Goal: Check status: Check status

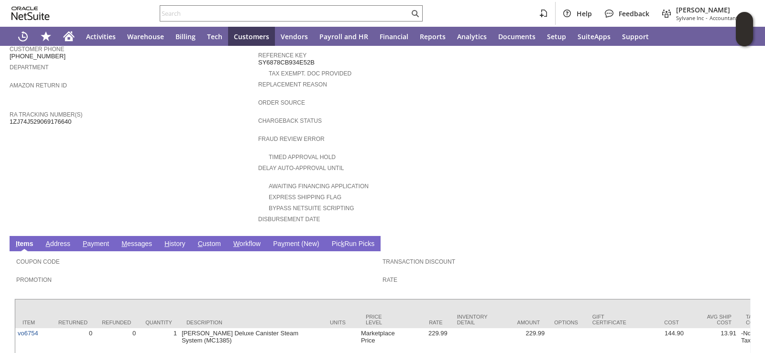
click at [65, 240] on link "A ddress" at bounding box center [58, 244] width 29 height 9
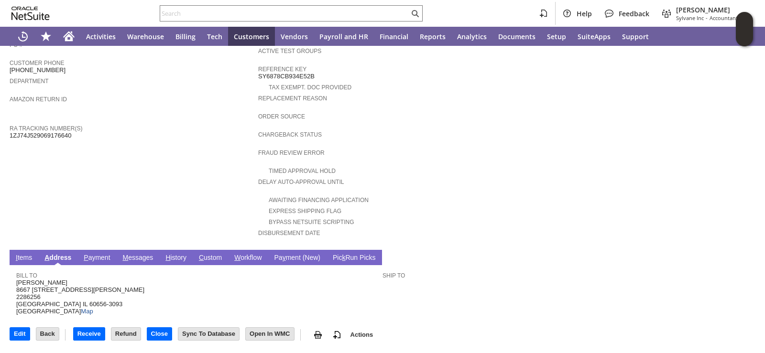
scroll to position [260, 0]
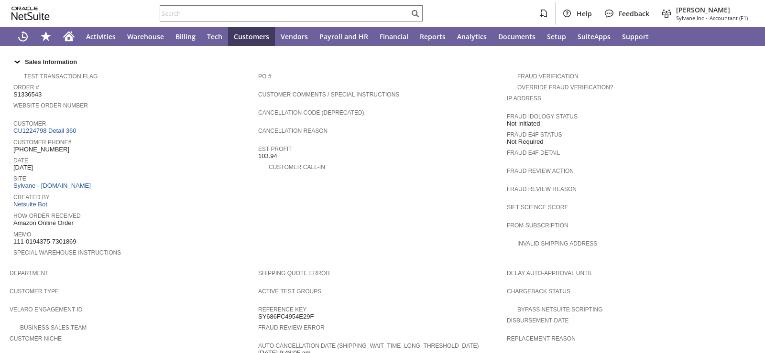
scroll to position [430, 0]
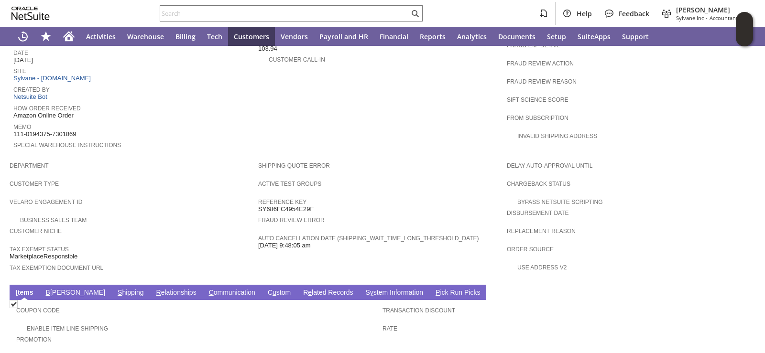
click at [48, 289] on span "B" at bounding box center [48, 293] width 4 height 8
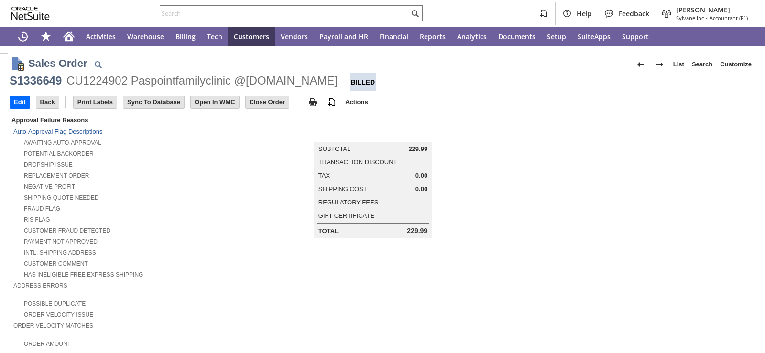
drag, startPoint x: 59, startPoint y: 320, endPoint x: 141, endPoint y: 261, distance: 101.3
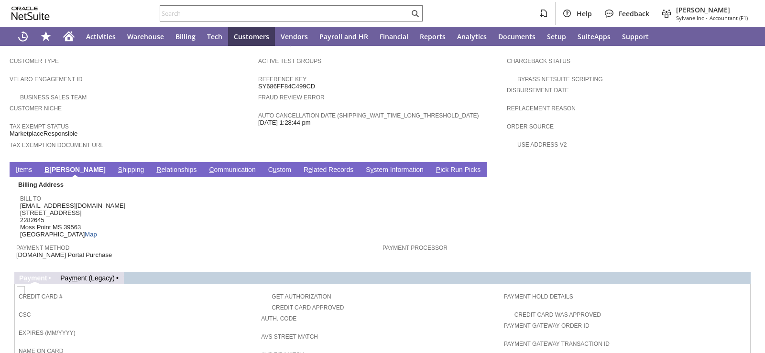
scroll to position [622, 0]
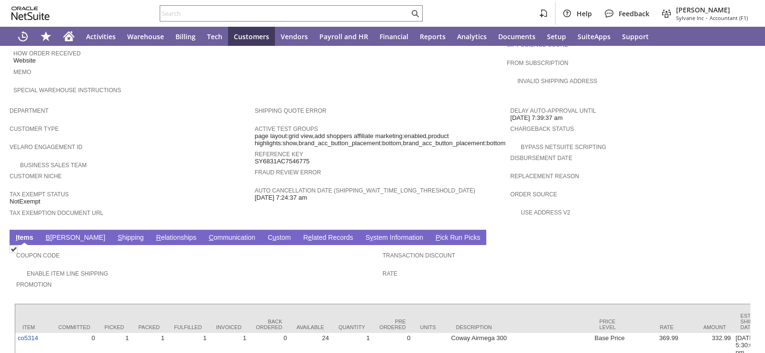
scroll to position [492, 0]
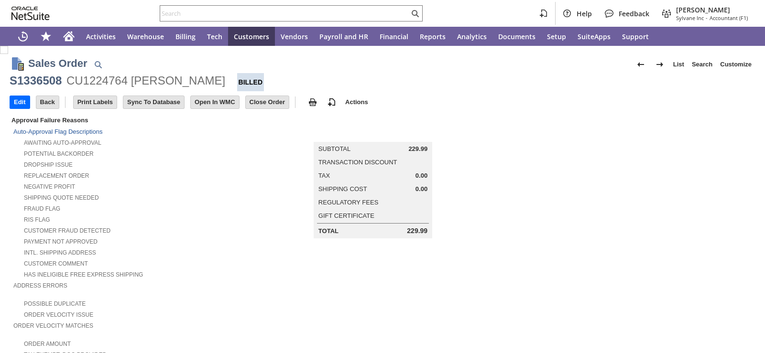
scroll to position [335, 0]
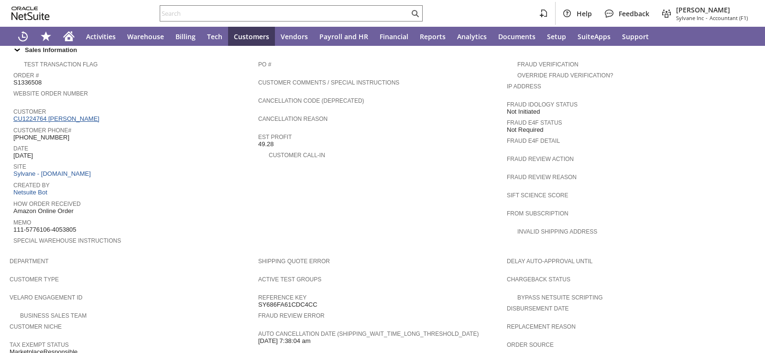
click at [58, 115] on link "CU1224764 Ashley Burkett" at bounding box center [57, 118] width 88 height 7
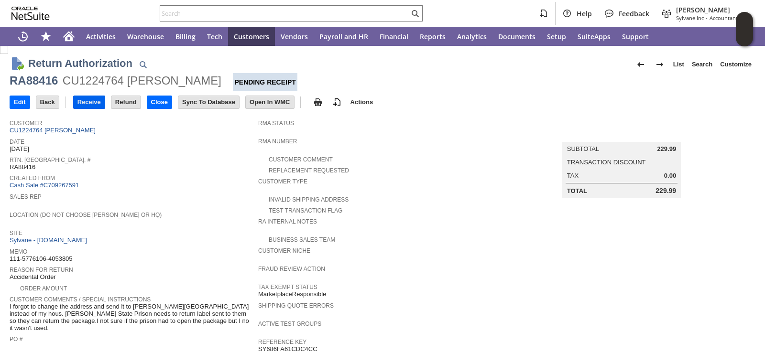
click at [102, 103] on input "Receive" at bounding box center [89, 102] width 31 height 12
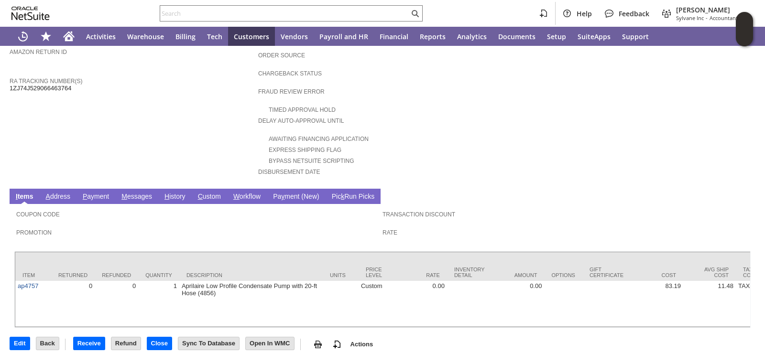
scroll to position [143, 0]
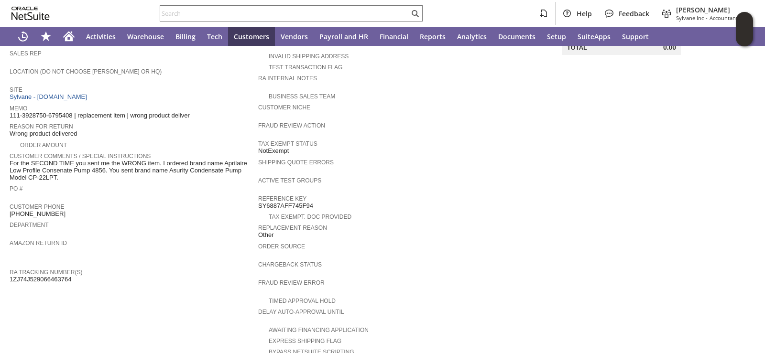
click at [167, 255] on span "Return Tracking Numbers" at bounding box center [132, 260] width 244 height 10
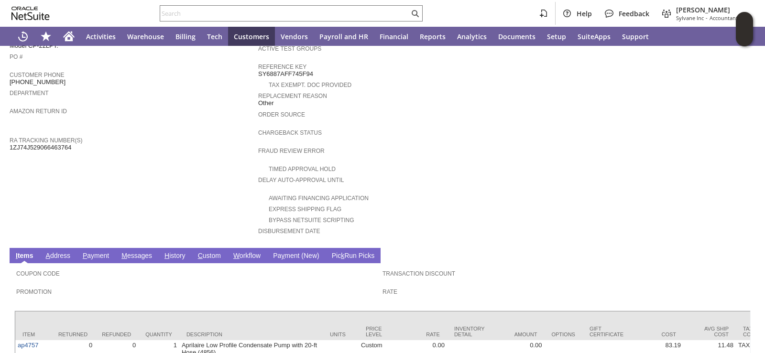
scroll to position [337, 0]
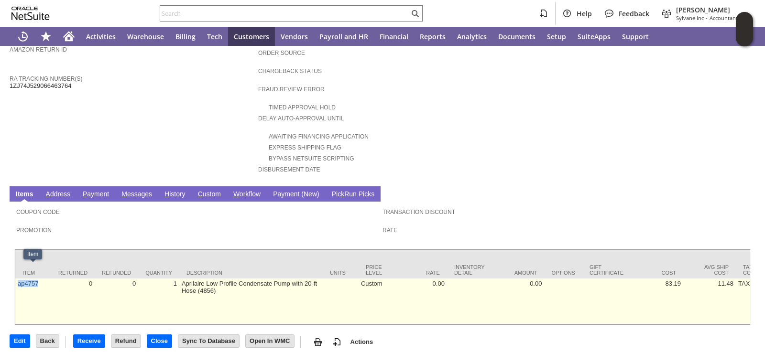
drag, startPoint x: 45, startPoint y: 273, endPoint x: 17, endPoint y: 274, distance: 27.8
click at [17, 279] on td "ap4757" at bounding box center [33, 302] width 36 height 46
copy link "ap4757"
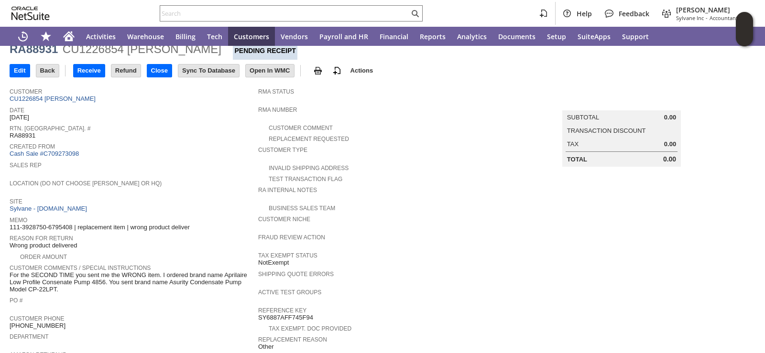
scroll to position [0, 0]
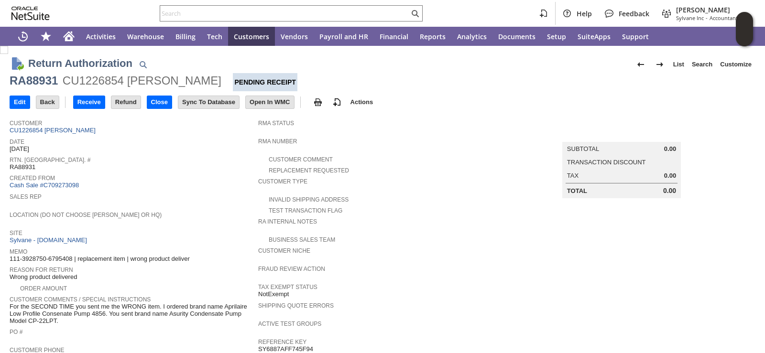
click at [41, 85] on div "RA88931" at bounding box center [34, 80] width 48 height 15
copy div "RA88931"
click at [233, 13] on input "text" at bounding box center [284, 13] width 249 height 11
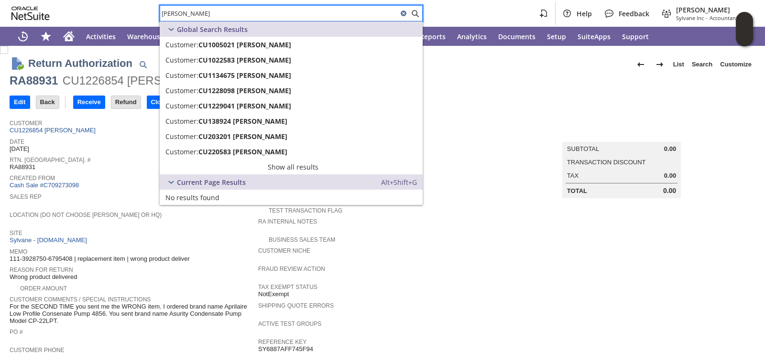
click at [339, 9] on input "MINH LE" at bounding box center [279, 13] width 238 height 11
click at [437, 6] on div "MINH LE Help Feedback Amie Crawford Sylvane Inc - Accountant (F1)" at bounding box center [382, 13] width 765 height 27
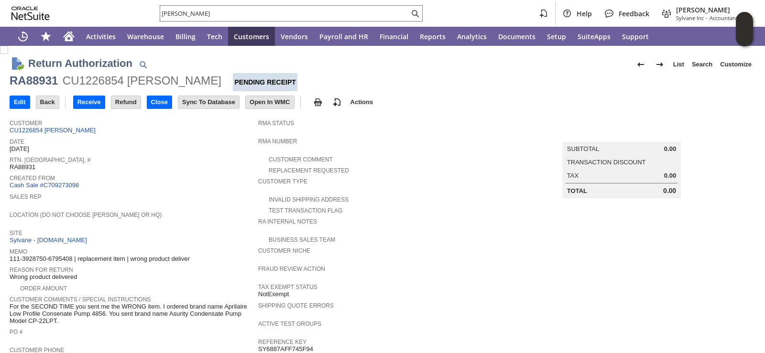
click at [446, 116] on td "RMA Status" at bounding box center [382, 125] width 249 height 21
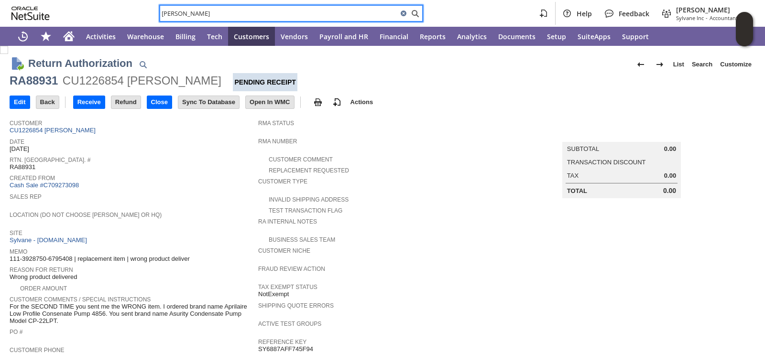
drag, startPoint x: 212, startPoint y: 14, endPoint x: 140, endPoint y: 11, distance: 72.3
click at [140, 11] on div "MINH LE Help Feedback Amie Crawford Sylvane Inc - Accountant (F1)" at bounding box center [382, 13] width 765 height 27
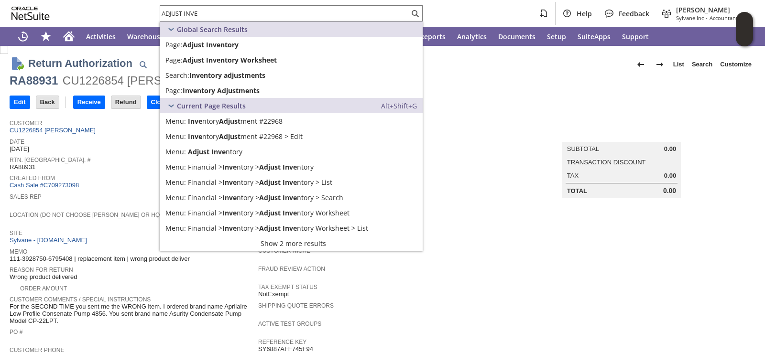
click at [143, 159] on span "Rtn. [GEOGRAPHIC_DATA]. #" at bounding box center [132, 159] width 244 height 10
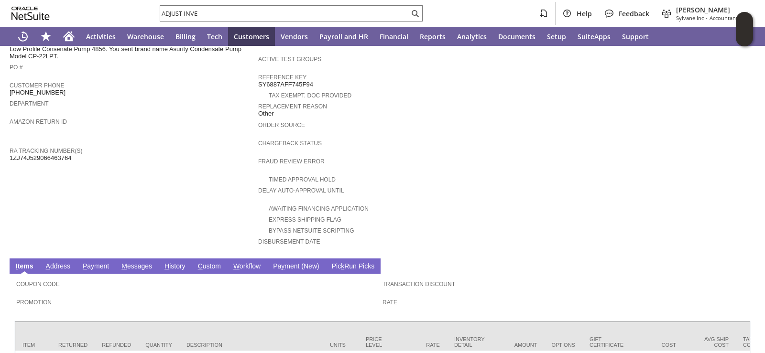
scroll to position [337, 0]
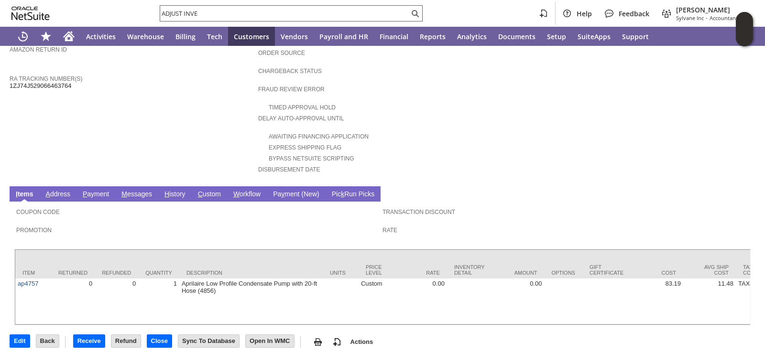
click at [251, 11] on input "ADJUST INVE" at bounding box center [284, 13] width 249 height 11
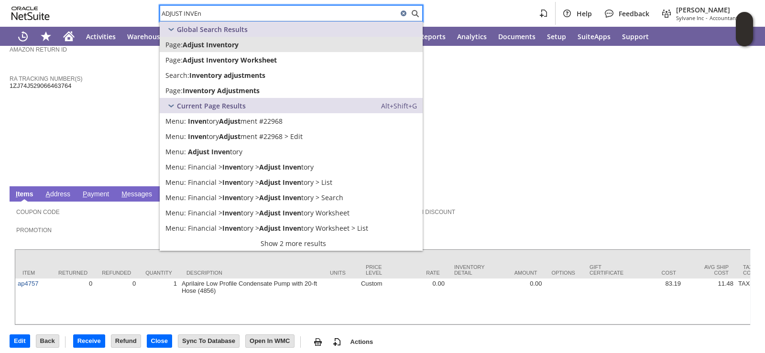
type input "ADJUST INVEn"
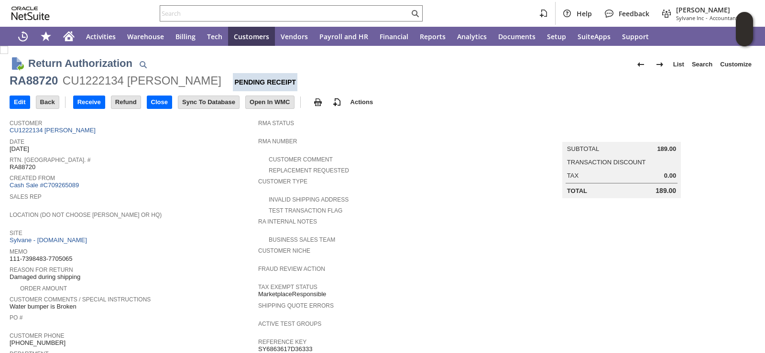
click at [190, 211] on span "Location (Do Not Choose Sheeran or HQ)" at bounding box center [132, 214] width 244 height 10
click at [219, 143] on span "Date" at bounding box center [132, 141] width 244 height 10
click at [83, 106] on input "Receive" at bounding box center [89, 102] width 31 height 12
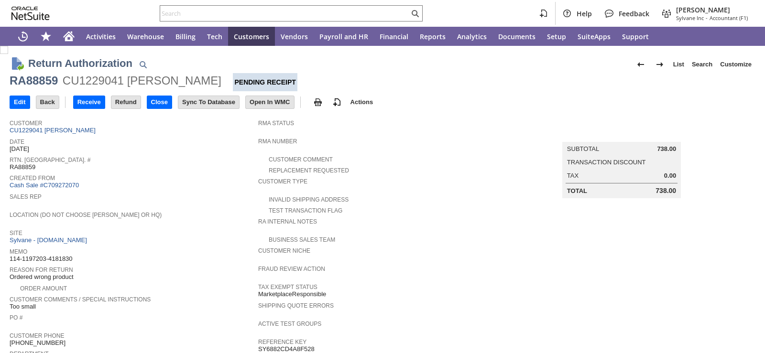
click at [192, 193] on span "Sales Rep" at bounding box center [132, 196] width 244 height 10
click at [92, 101] on input "Receive" at bounding box center [89, 102] width 31 height 12
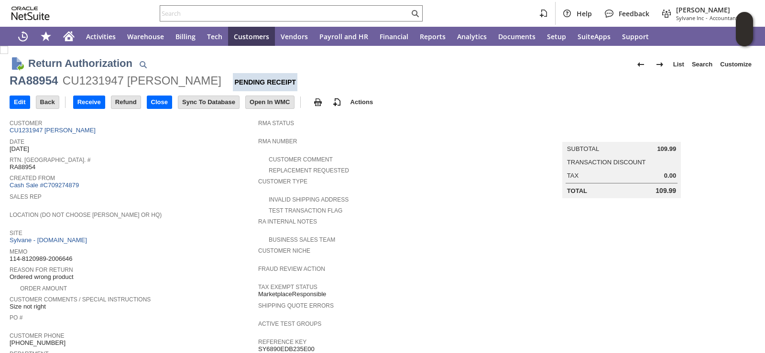
click at [220, 219] on div "Location (Do Not Choose [PERSON_NAME] or HQ)" at bounding box center [132, 217] width 244 height 17
click at [69, 94] on td at bounding box center [69, 102] width 8 height 18
click at [83, 99] on input "Receive" at bounding box center [89, 102] width 31 height 12
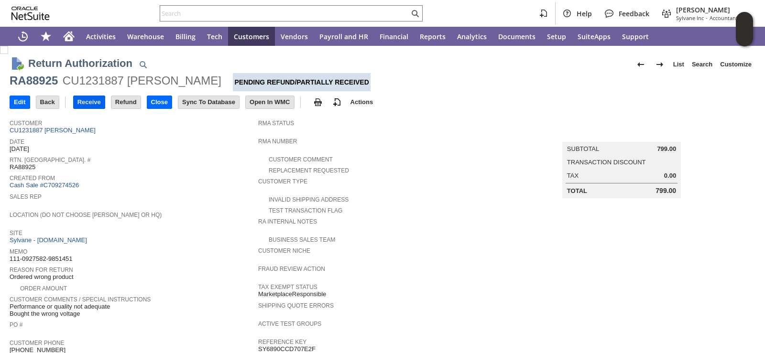
click at [98, 103] on input "Receive" at bounding box center [89, 102] width 31 height 12
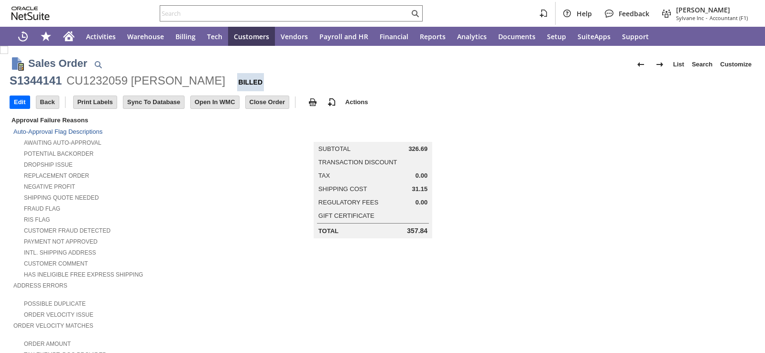
scroll to position [525, 0]
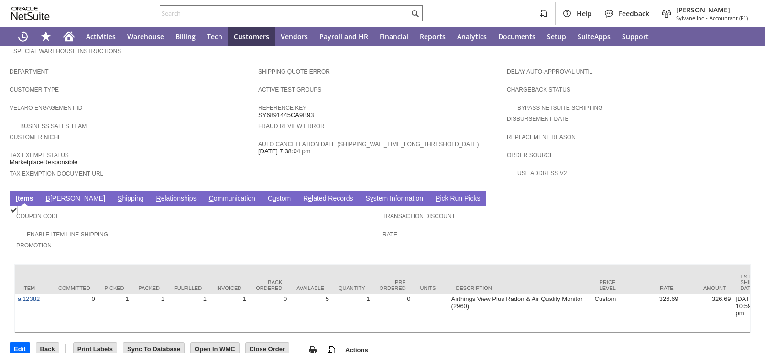
click at [111, 191] on td "S hipping" at bounding box center [130, 198] width 39 height 15
click at [115, 195] on link "S hipping" at bounding box center [130, 199] width 31 height 9
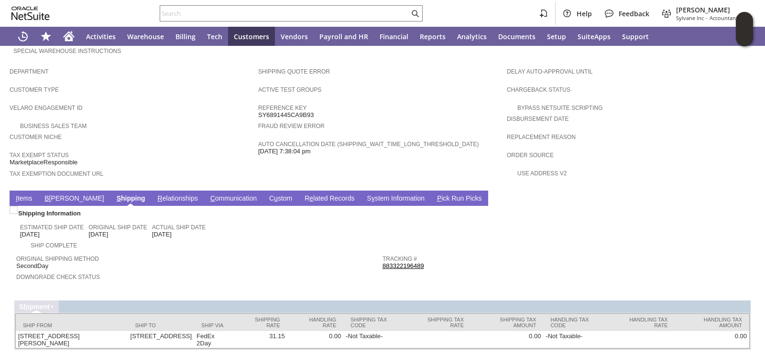
click at [135, 149] on span "Tax Exempt Status" at bounding box center [132, 154] width 244 height 10
click at [21, 195] on link "I tems" at bounding box center [23, 199] width 21 height 9
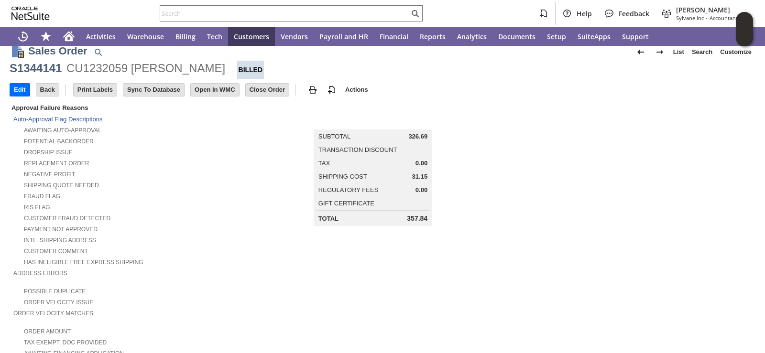
scroll to position [0, 0]
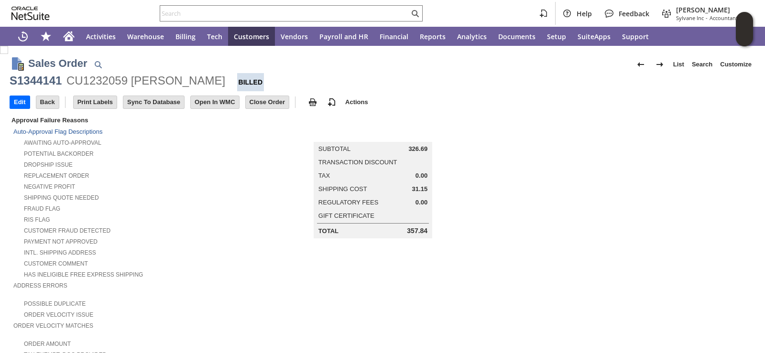
click at [38, 83] on div "S1344141" at bounding box center [36, 80] width 52 height 15
copy div "S1344141"
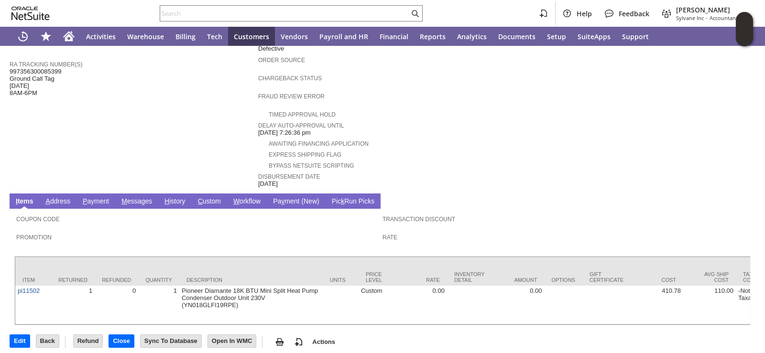
click at [173, 198] on link "H istory" at bounding box center [175, 202] width 26 height 9
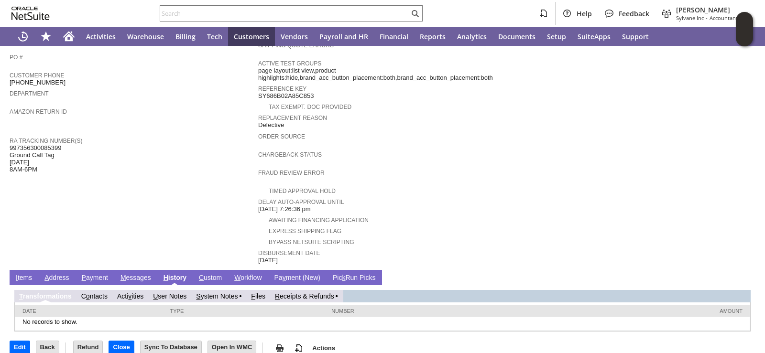
scroll to position [0, 0]
click at [289, 293] on link "R eceipts & Refunds" at bounding box center [304, 297] width 59 height 8
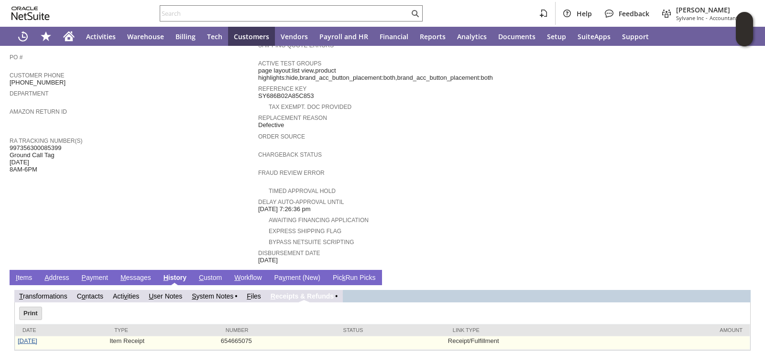
click at [25, 338] on link "8/8/2025" at bounding box center [28, 341] width 20 height 7
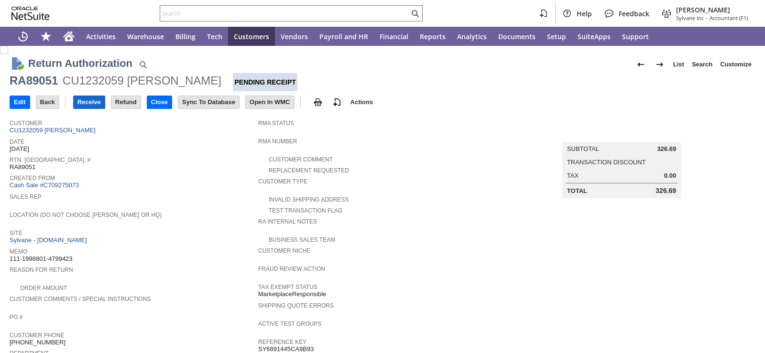
click at [93, 99] on input "Receive" at bounding box center [89, 102] width 31 height 12
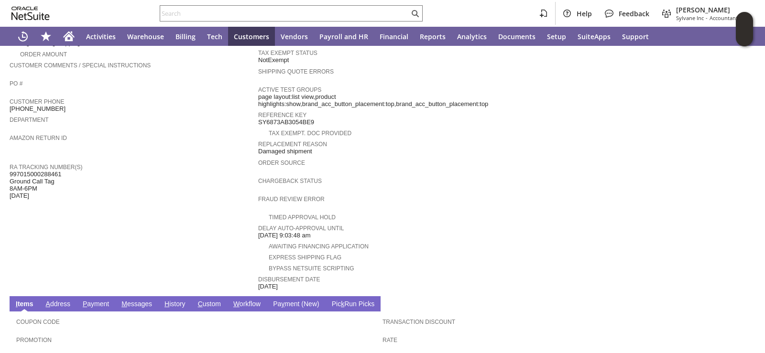
scroll to position [330, 0]
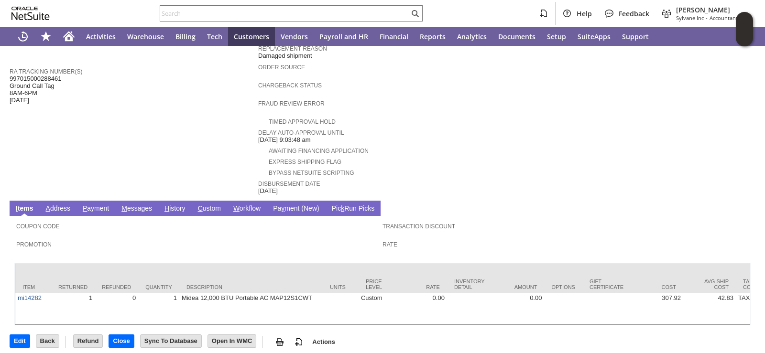
click at [168, 205] on span "H" at bounding box center [167, 209] width 5 height 8
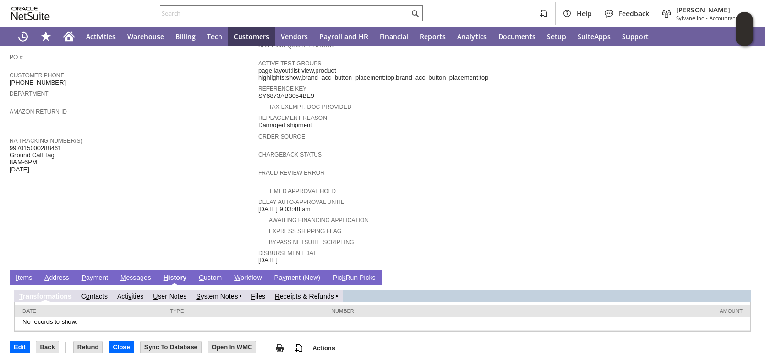
scroll to position [0, 0]
click at [313, 290] on td "R eceipts & Refunds" at bounding box center [306, 296] width 73 height 12
click at [312, 293] on link "R eceipts & Refunds" at bounding box center [304, 297] width 59 height 8
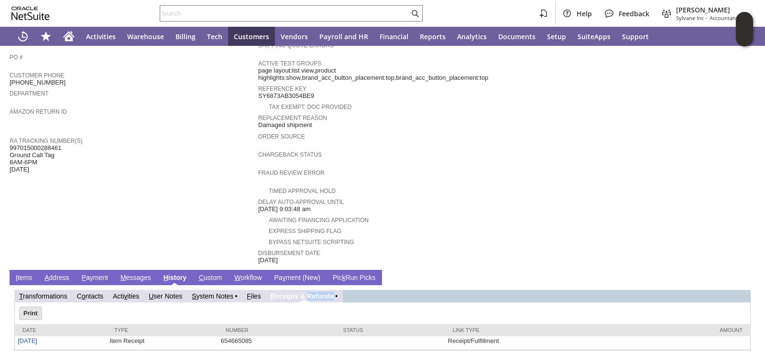
click at [305, 293] on link "R eceipts & Refunds" at bounding box center [302, 297] width 63 height 8
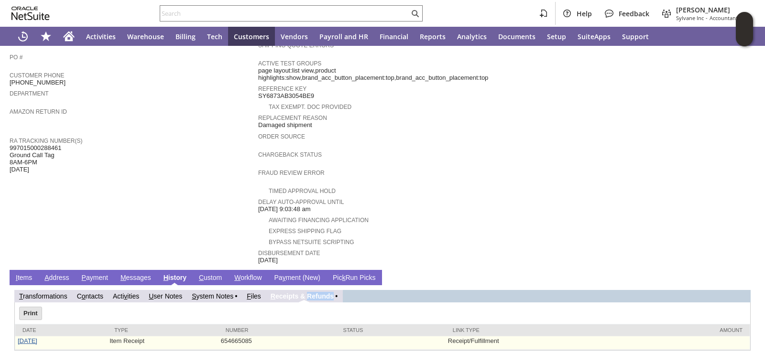
click at [28, 338] on link "8/8/2025" at bounding box center [28, 341] width 20 height 7
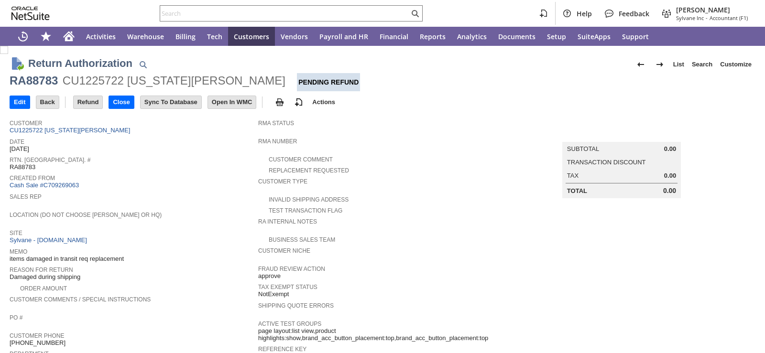
click at [67, 128] on link "CU1225722 [US_STATE][PERSON_NAME]" at bounding box center [71, 130] width 123 height 7
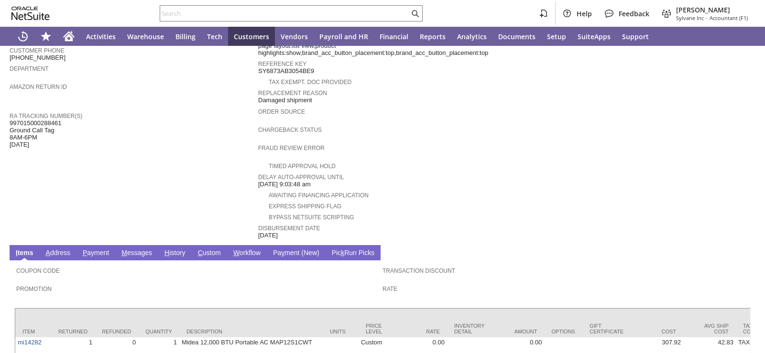
scroll to position [287, 0]
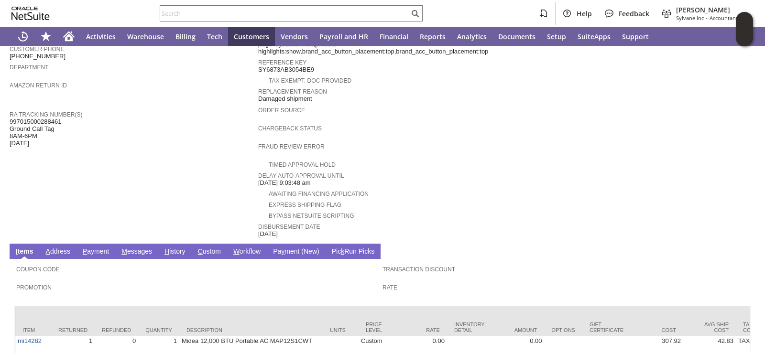
click at [171, 248] on link "H istory" at bounding box center [175, 252] width 26 height 9
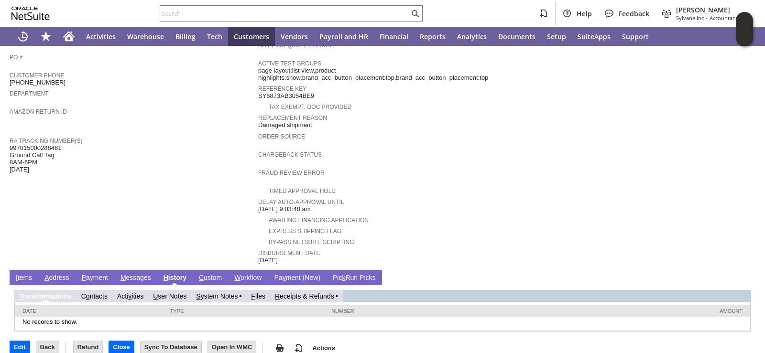
scroll to position [0, 0]
click at [290, 293] on link "R eceipts & Refunds" at bounding box center [304, 297] width 59 height 8
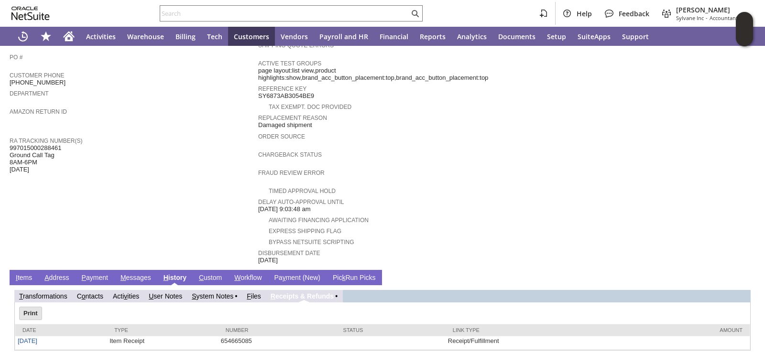
scroll to position [280, 0]
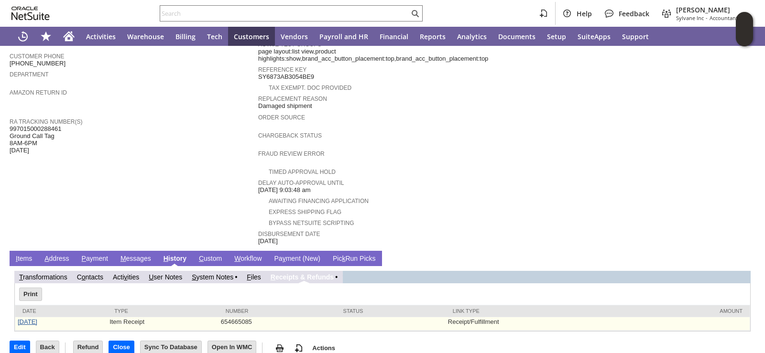
click at [28, 319] on link "8/8/2025" at bounding box center [28, 322] width 20 height 7
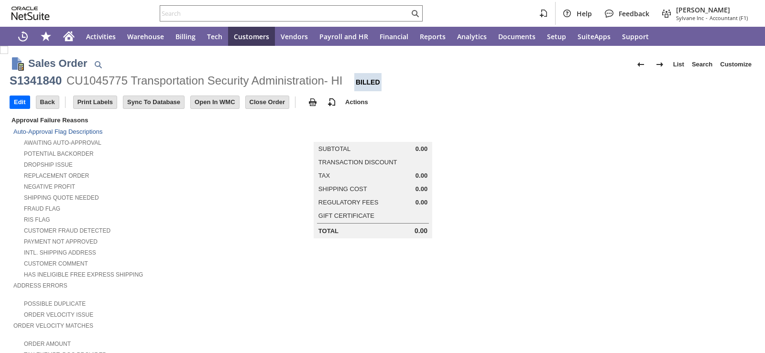
scroll to position [191, 0]
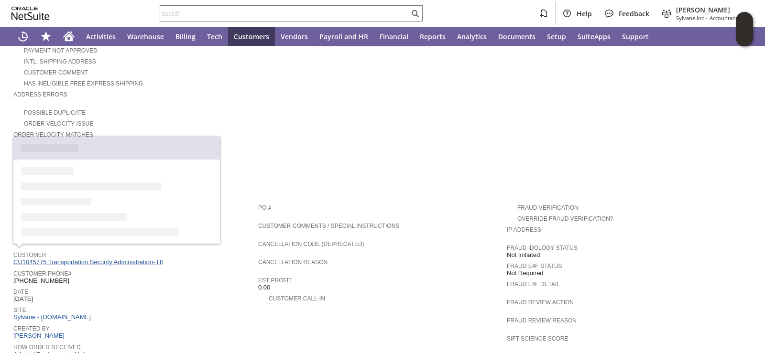
click at [112, 259] on link "CU1045775 Transportation Security Administration- HI" at bounding box center [89, 262] width 152 height 7
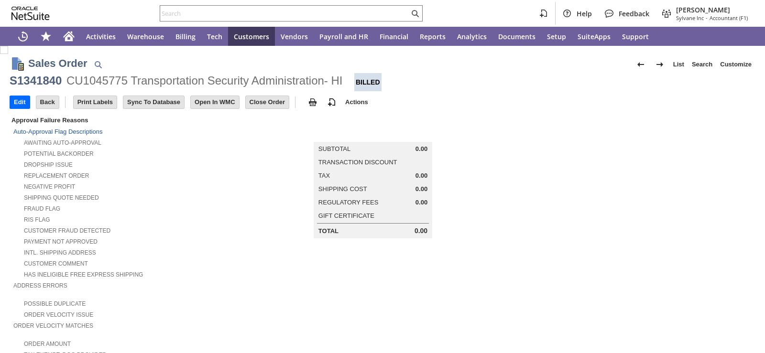
click at [251, 203] on div "Fraud Flag" at bounding box center [135, 208] width 245 height 10
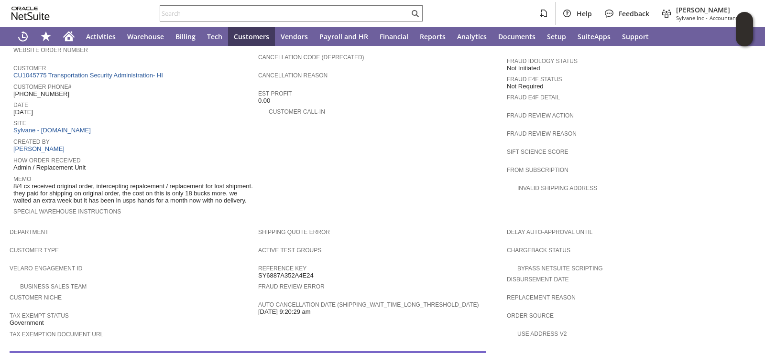
scroll to position [532, 0]
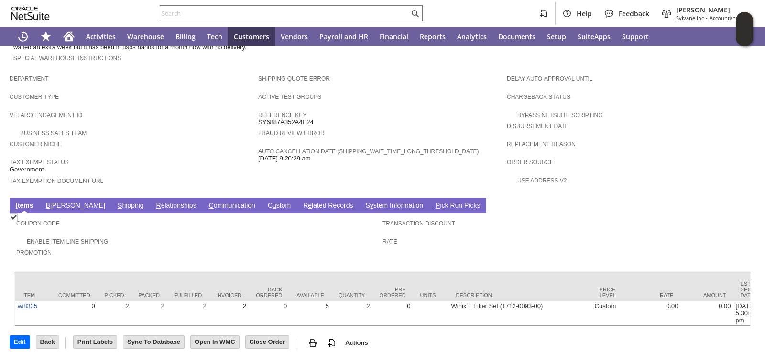
click at [61, 202] on link "B illing" at bounding box center [76, 206] width 64 height 9
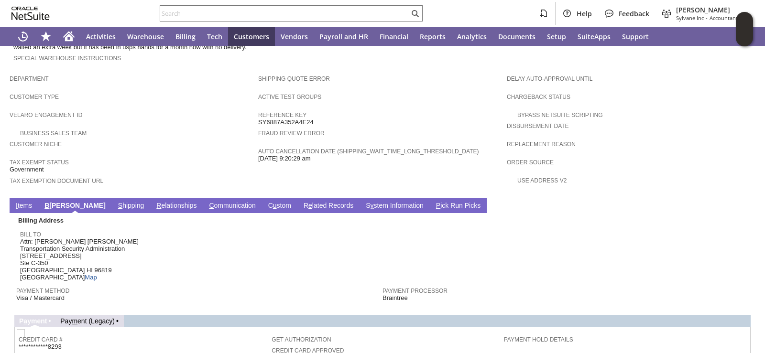
click at [116, 202] on link "S hipping" at bounding box center [131, 206] width 31 height 9
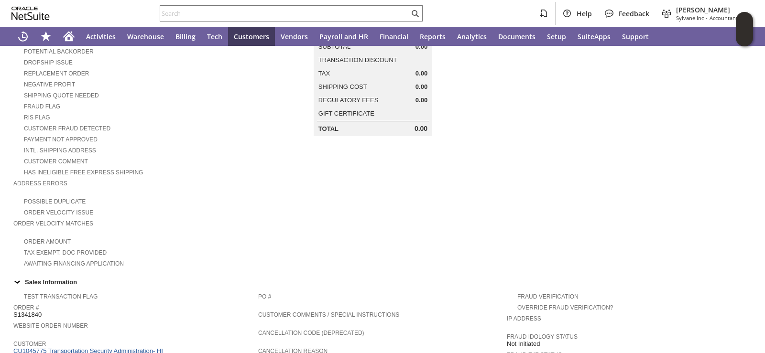
scroll to position [0, 0]
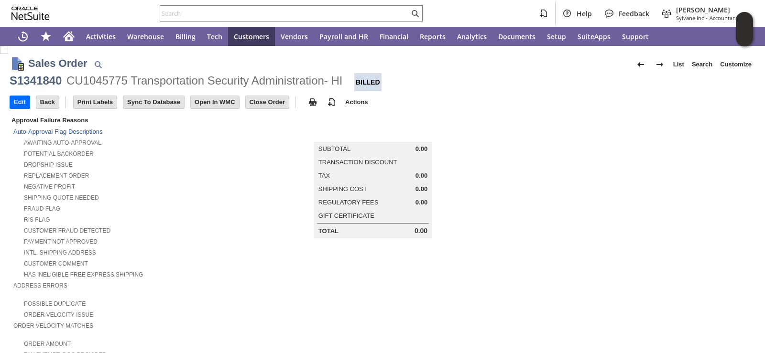
click at [42, 80] on div "S1341840" at bounding box center [36, 80] width 52 height 15
copy div "S1341840"
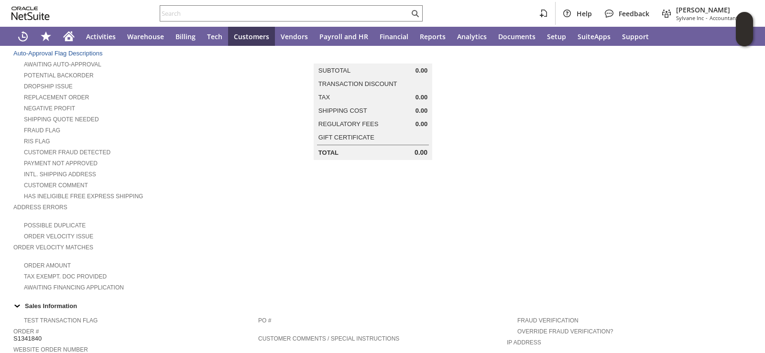
scroll to position [191, 0]
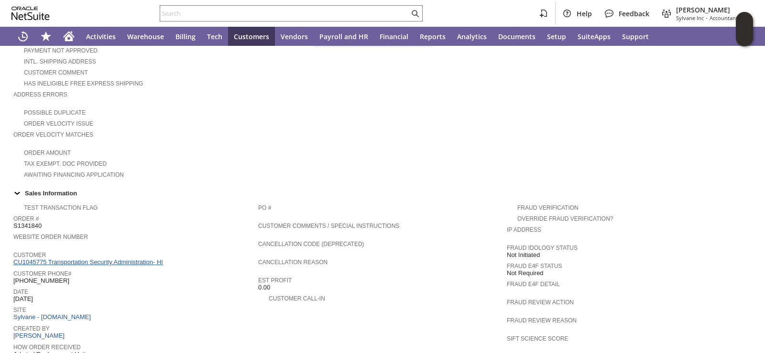
click at [70, 259] on link "CU1045775 Transportation Security Administration- HI" at bounding box center [89, 262] width 152 height 7
